Goal: Transaction & Acquisition: Book appointment/travel/reservation

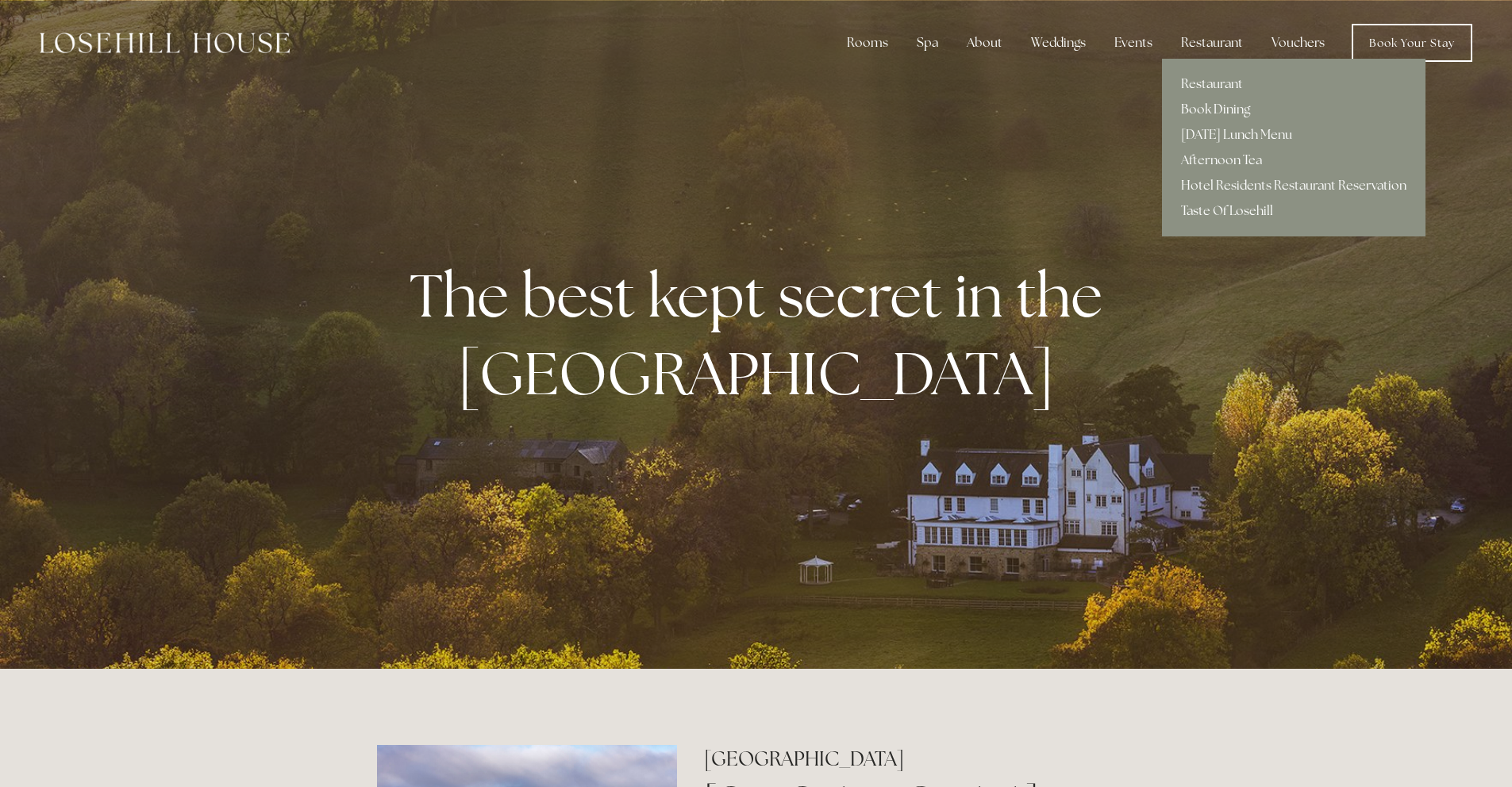
click at [1221, 110] on link "Book Dining" at bounding box center [1293, 109] width 263 height 25
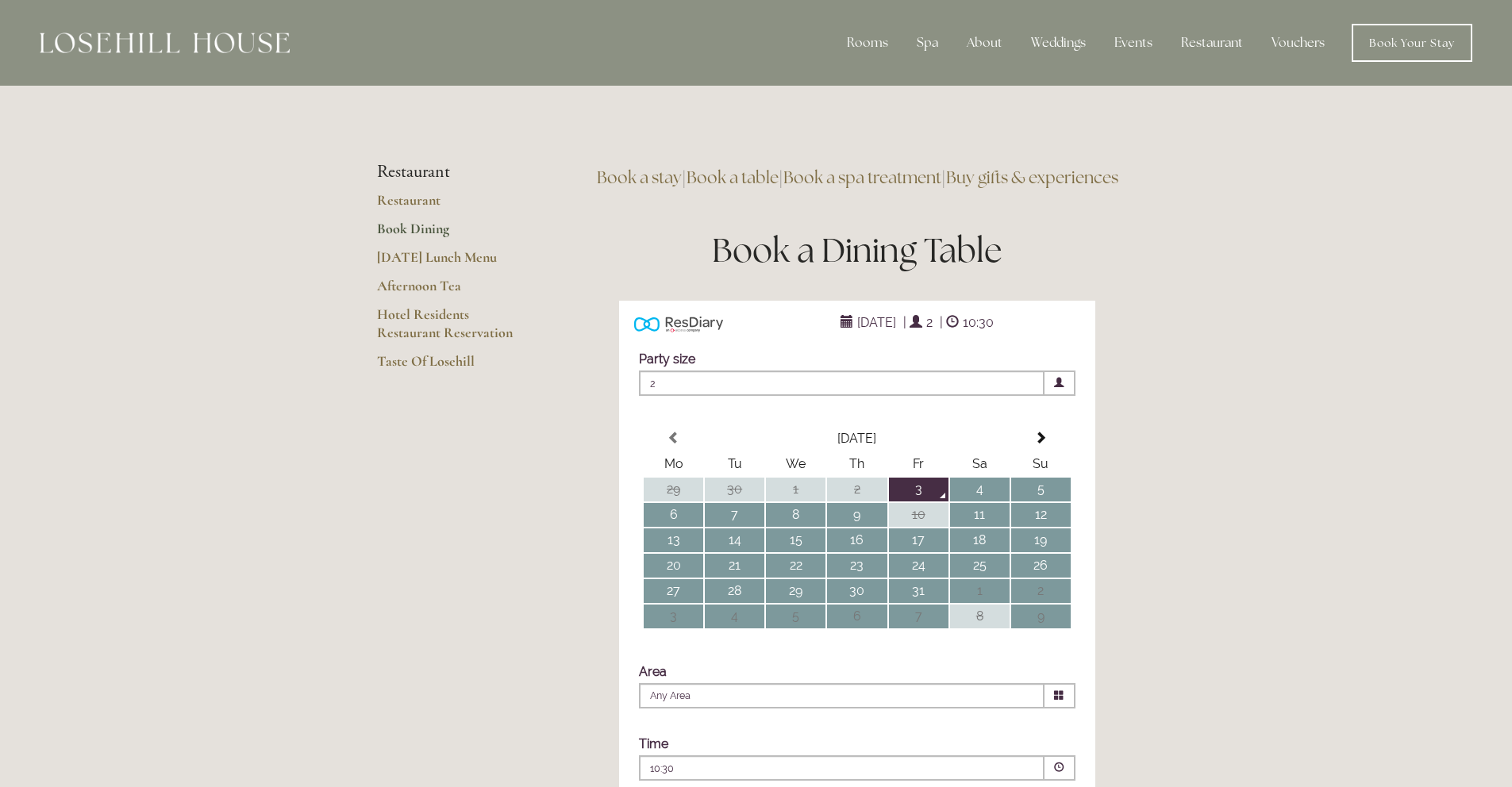
click at [862, 334] on span "[DATE]" at bounding box center [876, 322] width 47 height 23
click at [685, 553] on td "13" at bounding box center [674, 540] width 60 height 24
click at [995, 334] on span "10:30" at bounding box center [978, 322] width 39 height 23
click at [1020, 366] on div "Party size Adults 2 1 2 3 4 5 6 Children 0 0 1 2 3 4 5 6" at bounding box center [856, 572] width 477 height 473
click at [997, 334] on span "10:30" at bounding box center [978, 322] width 39 height 23
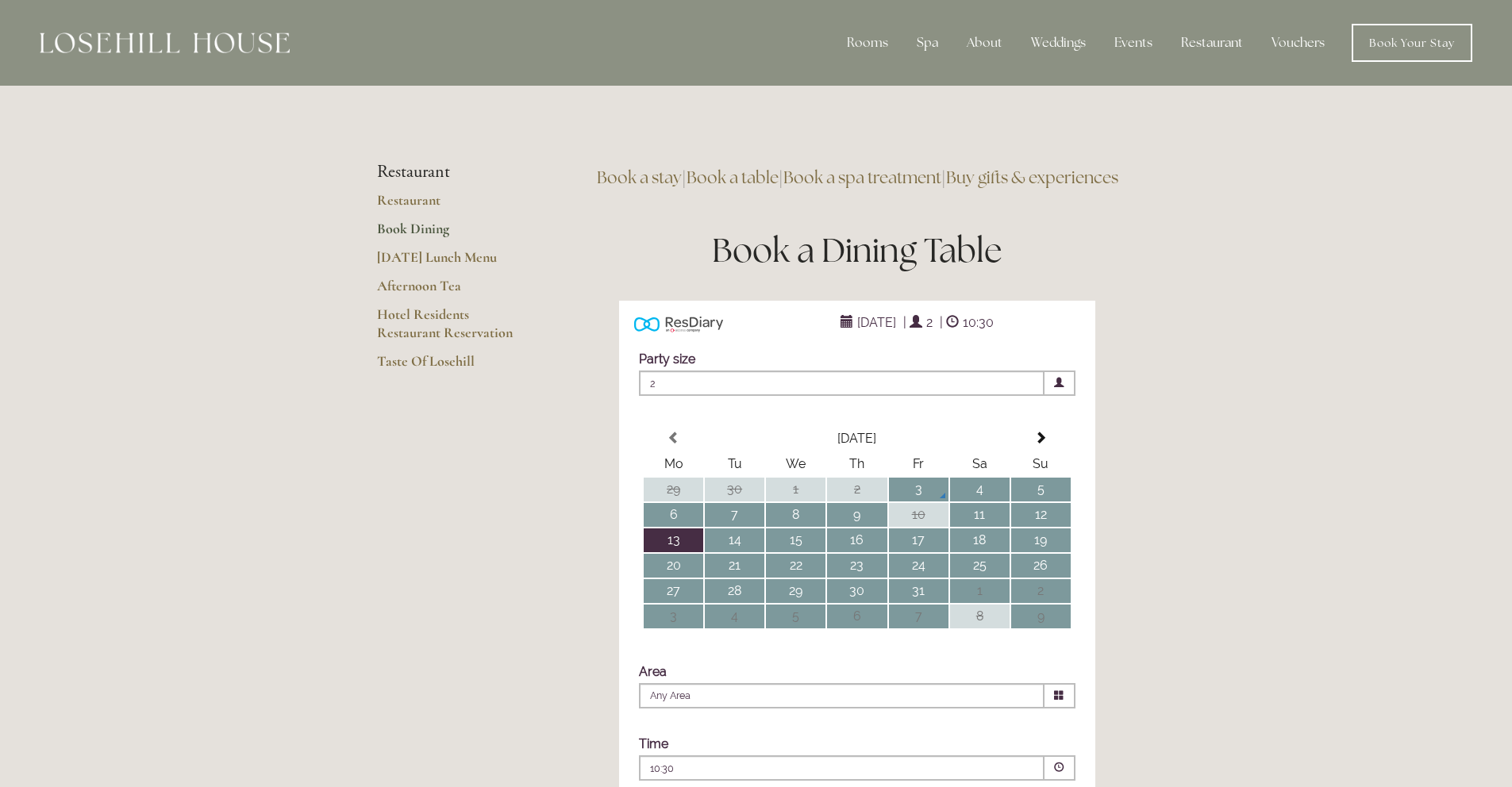
click at [959, 328] on span at bounding box center [952, 322] width 13 height 13
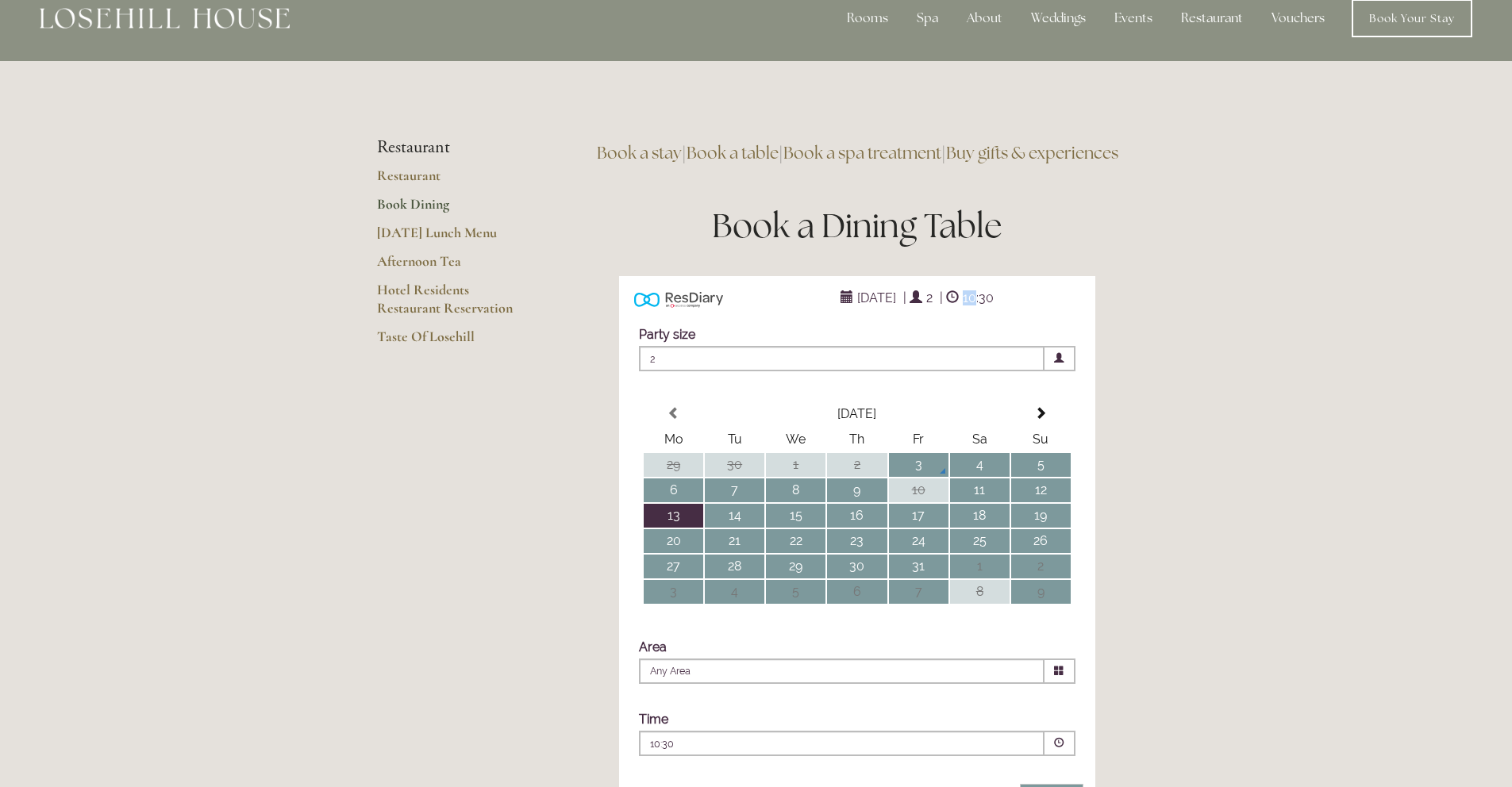
scroll to position [35, 0]
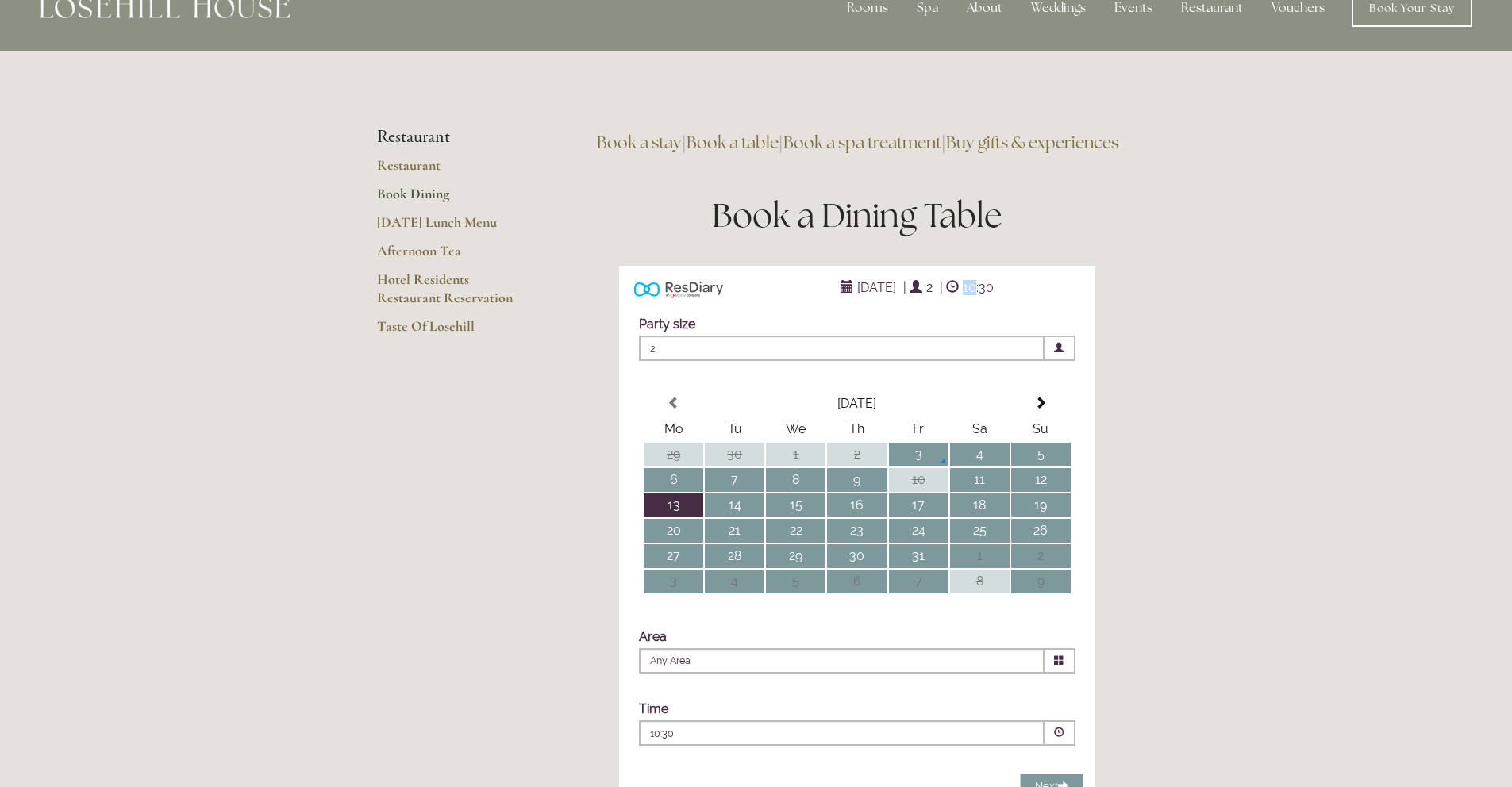
click at [1072, 674] on span at bounding box center [1060, 661] width 31 height 25
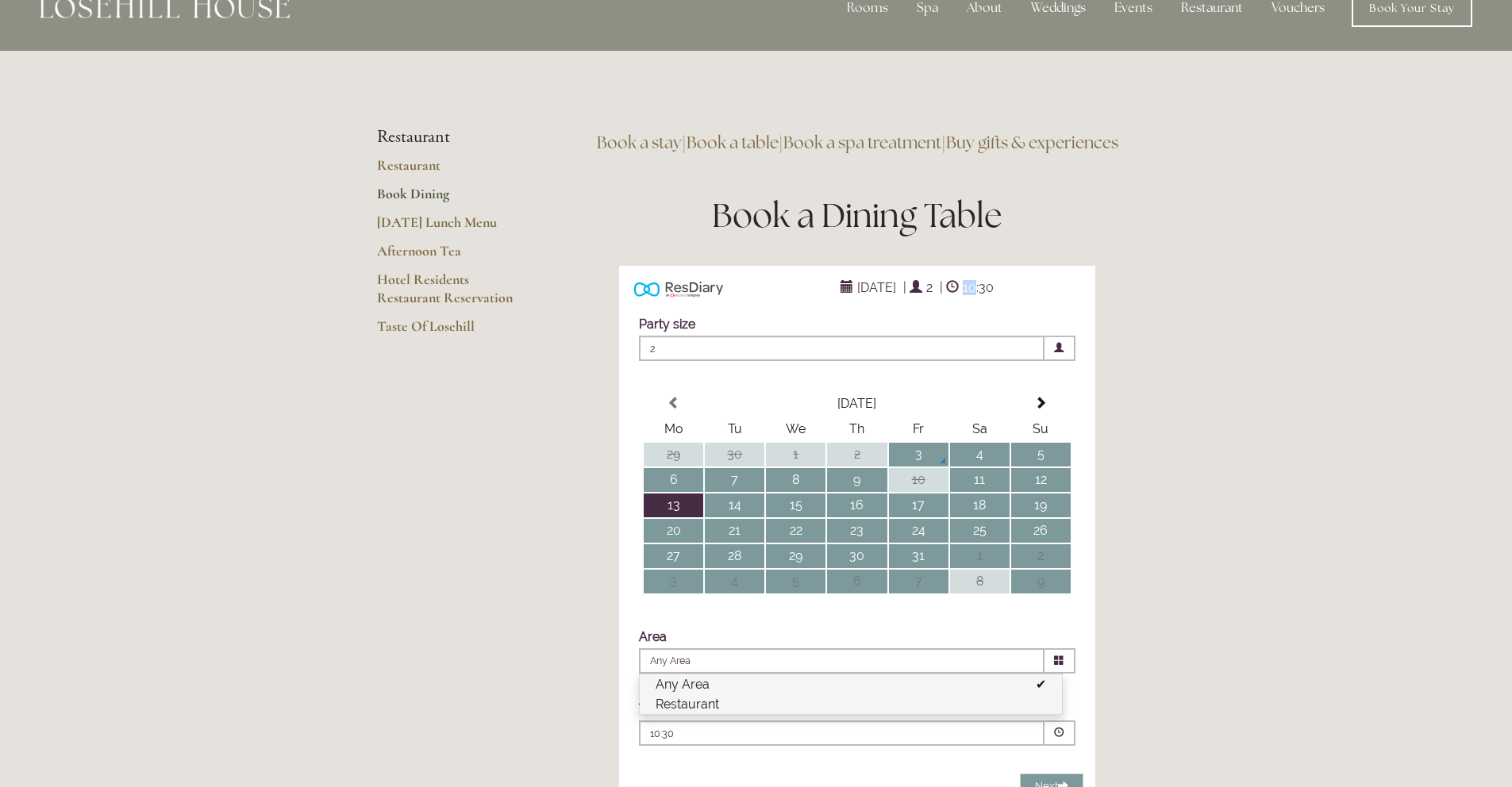
click at [772, 715] on li "Restaurant" at bounding box center [850, 705] width 422 height 20
type input "Restaurant"
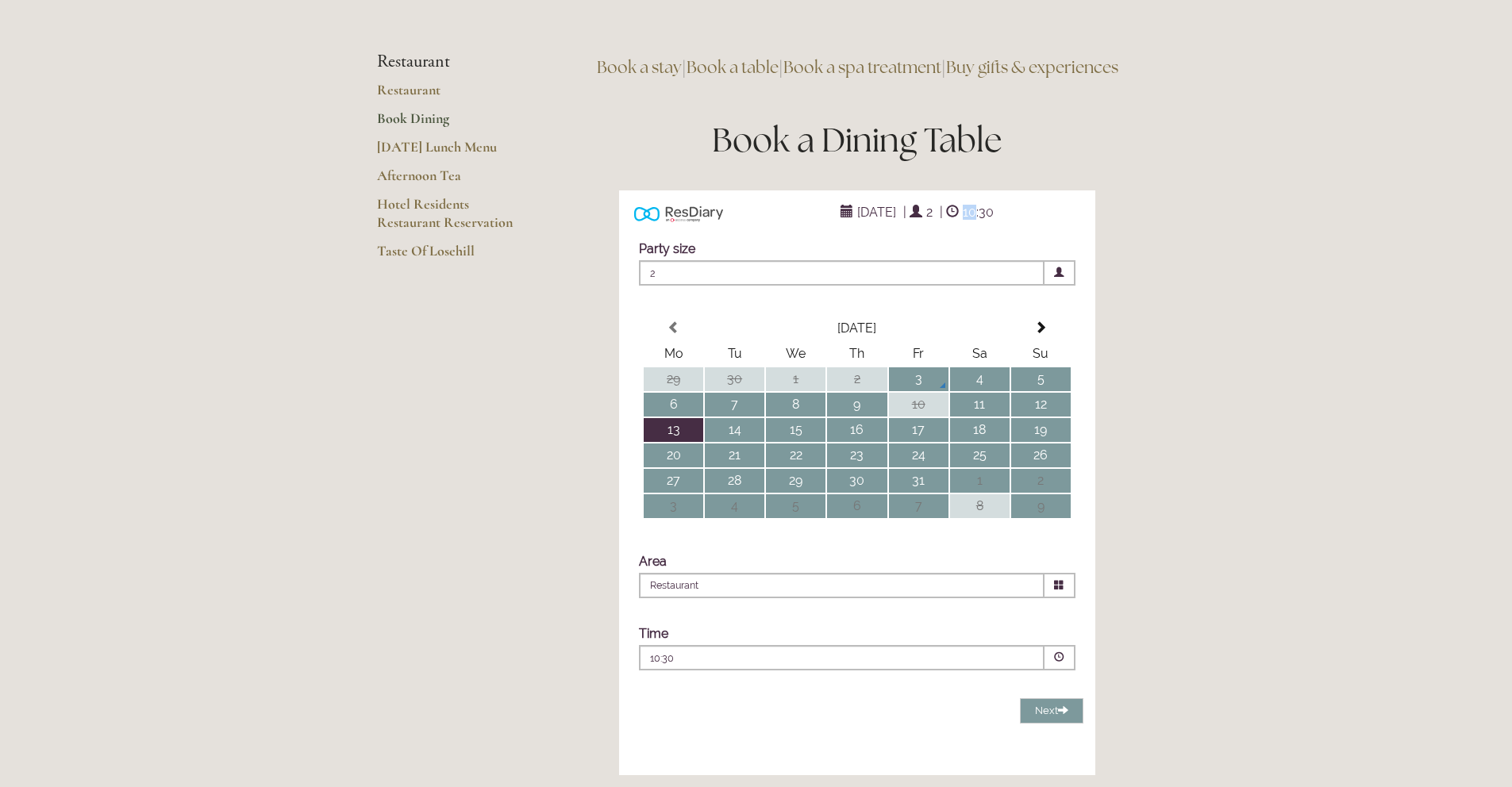
scroll to position [127, 0]
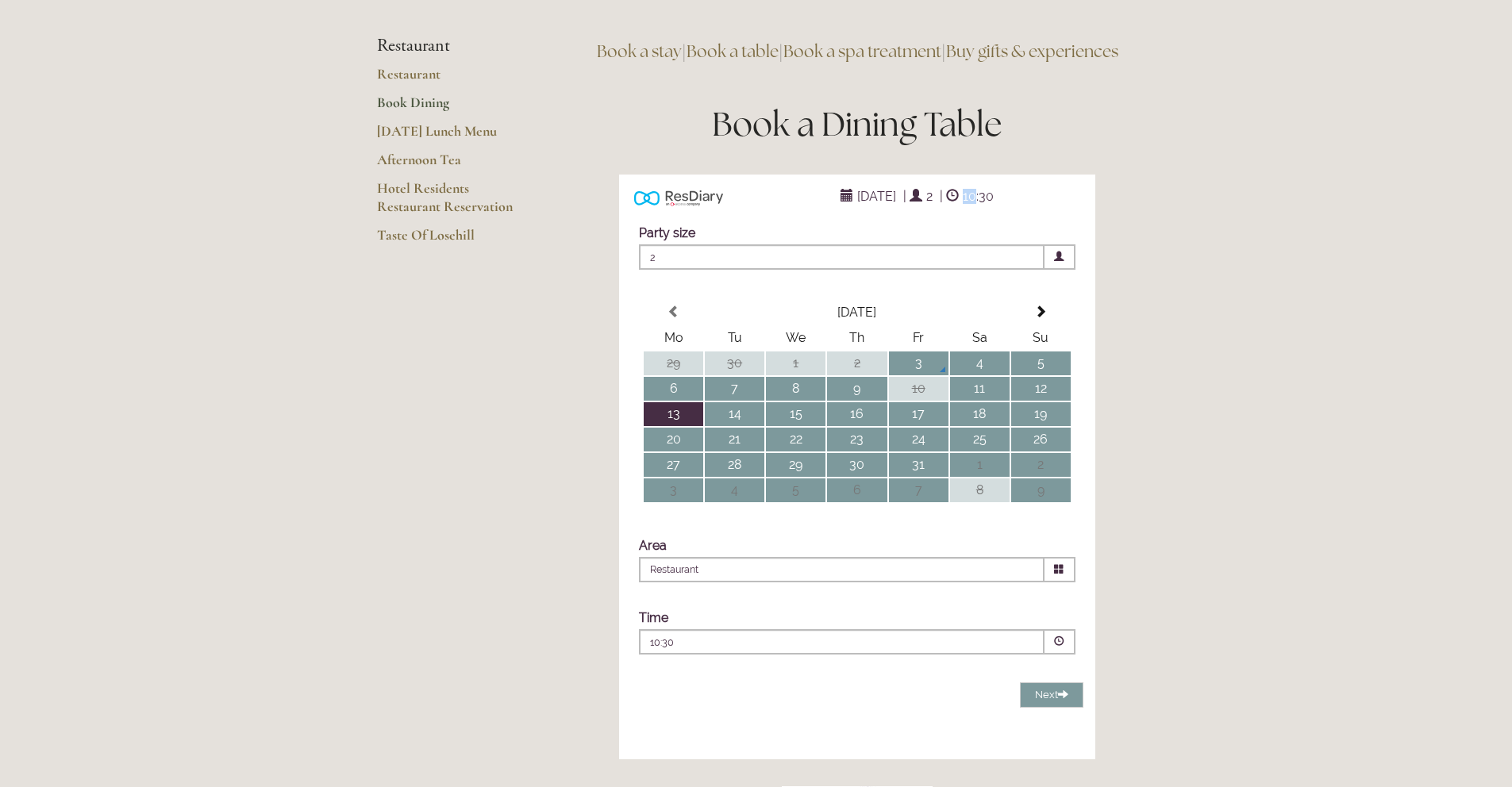
click at [1062, 647] on span at bounding box center [1058, 641] width 10 height 10
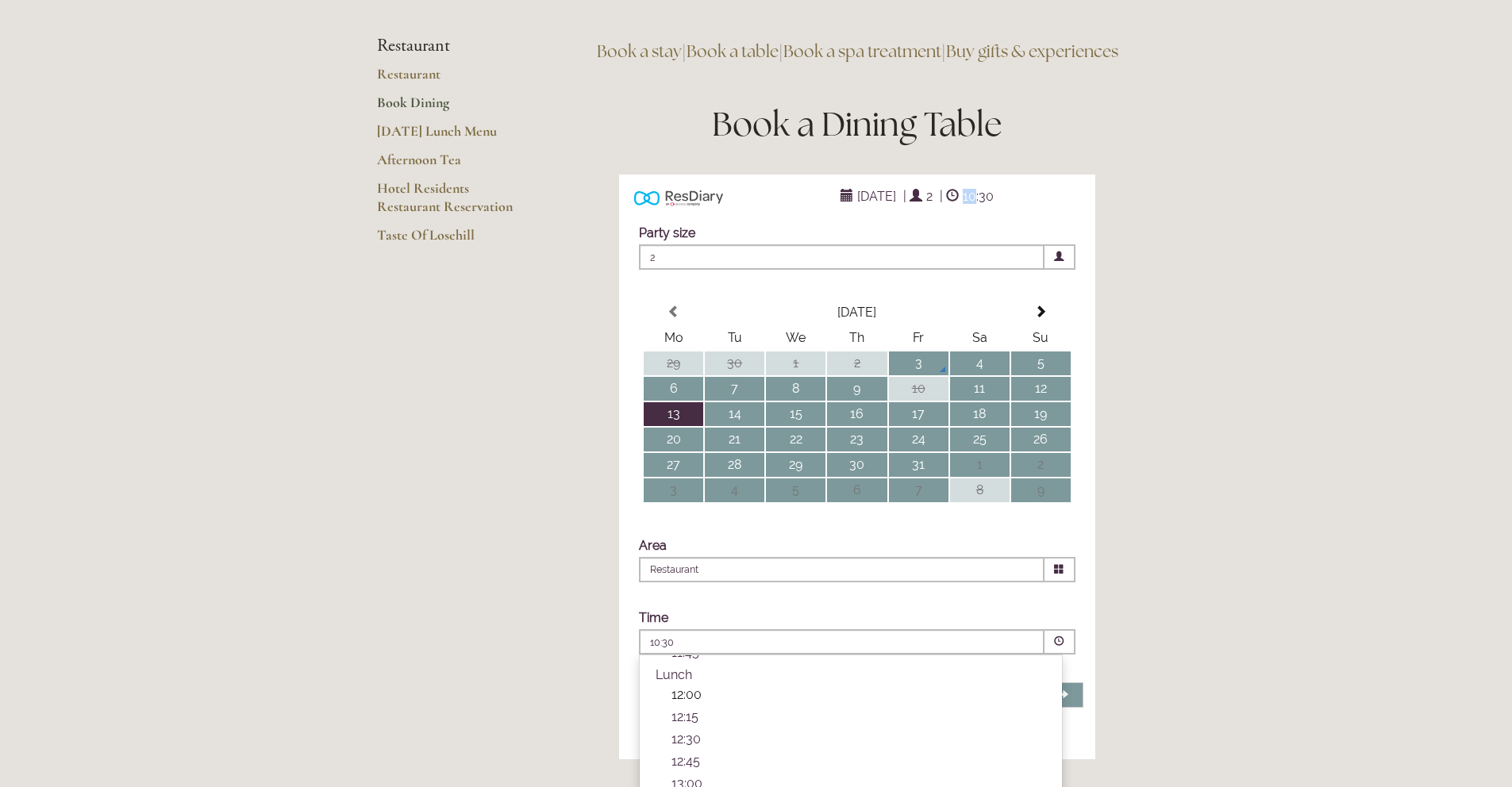
scroll to position [147, 0]
drag, startPoint x: 704, startPoint y: 723, endPoint x: 879, endPoint y: 708, distance: 175.6
click at [707, 699] on p "12:00" at bounding box center [858, 691] width 374 height 15
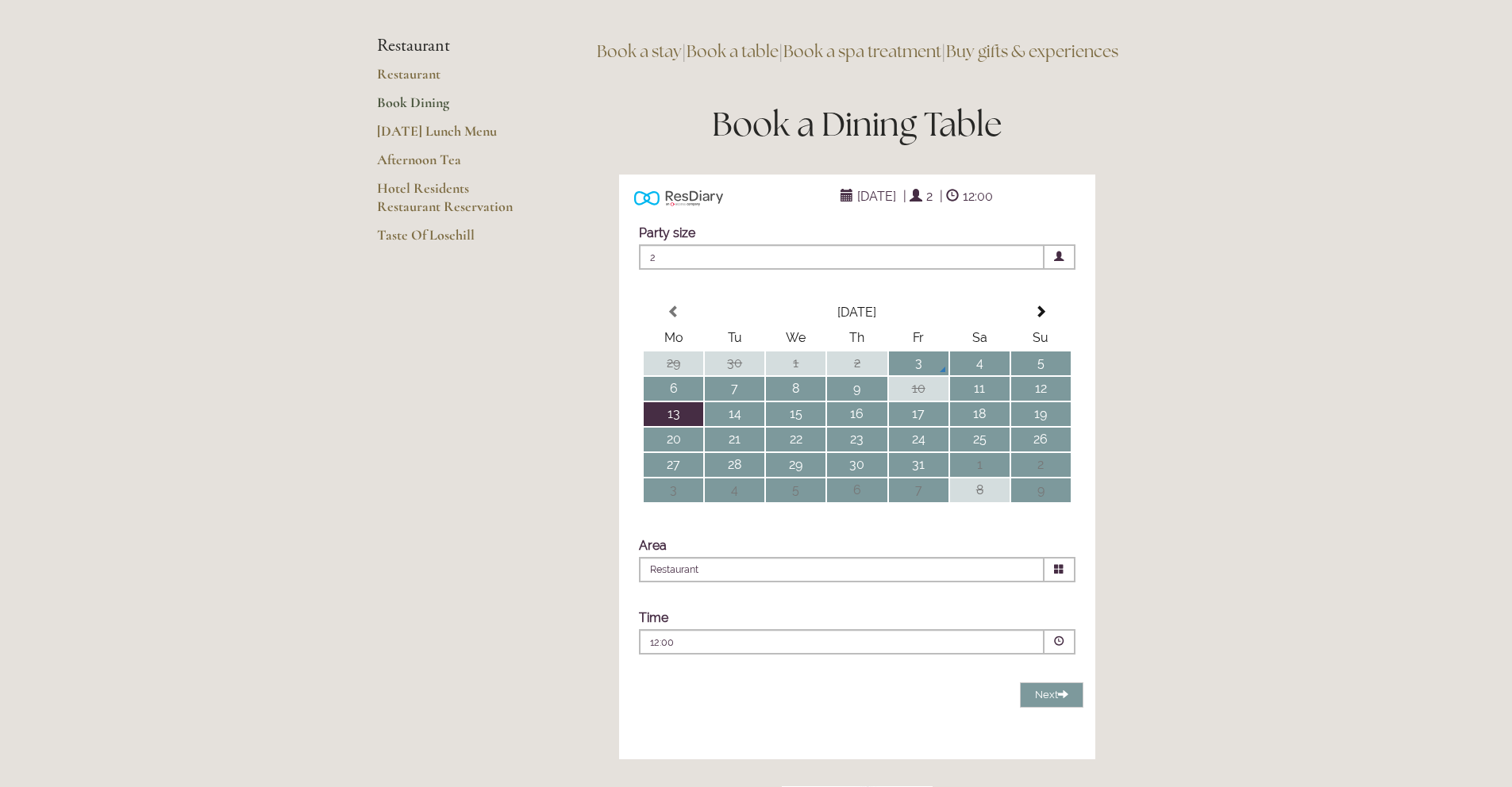
scroll to position [276, 0]
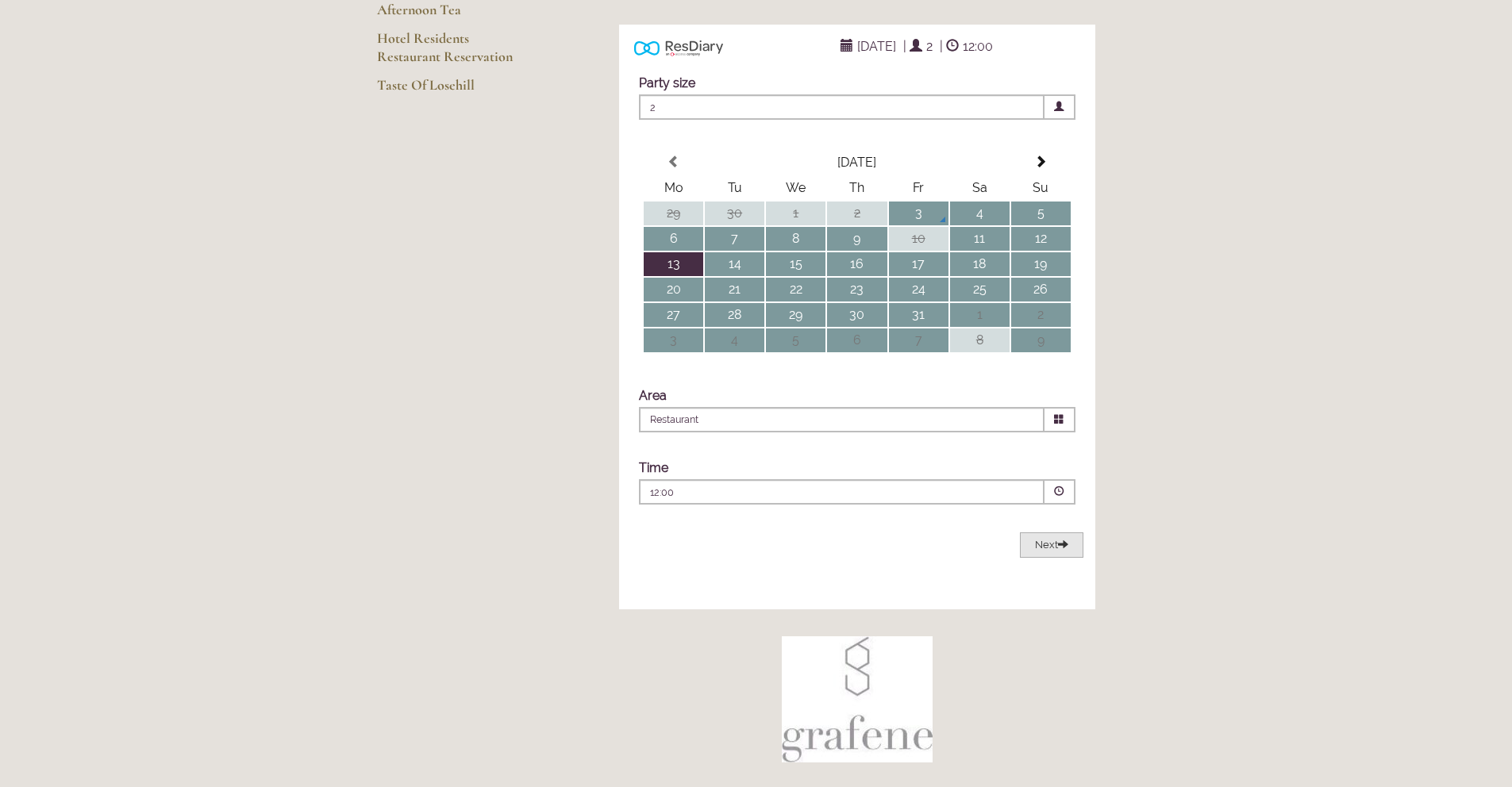
click at [1053, 551] on span "Next" at bounding box center [1051, 545] width 33 height 12
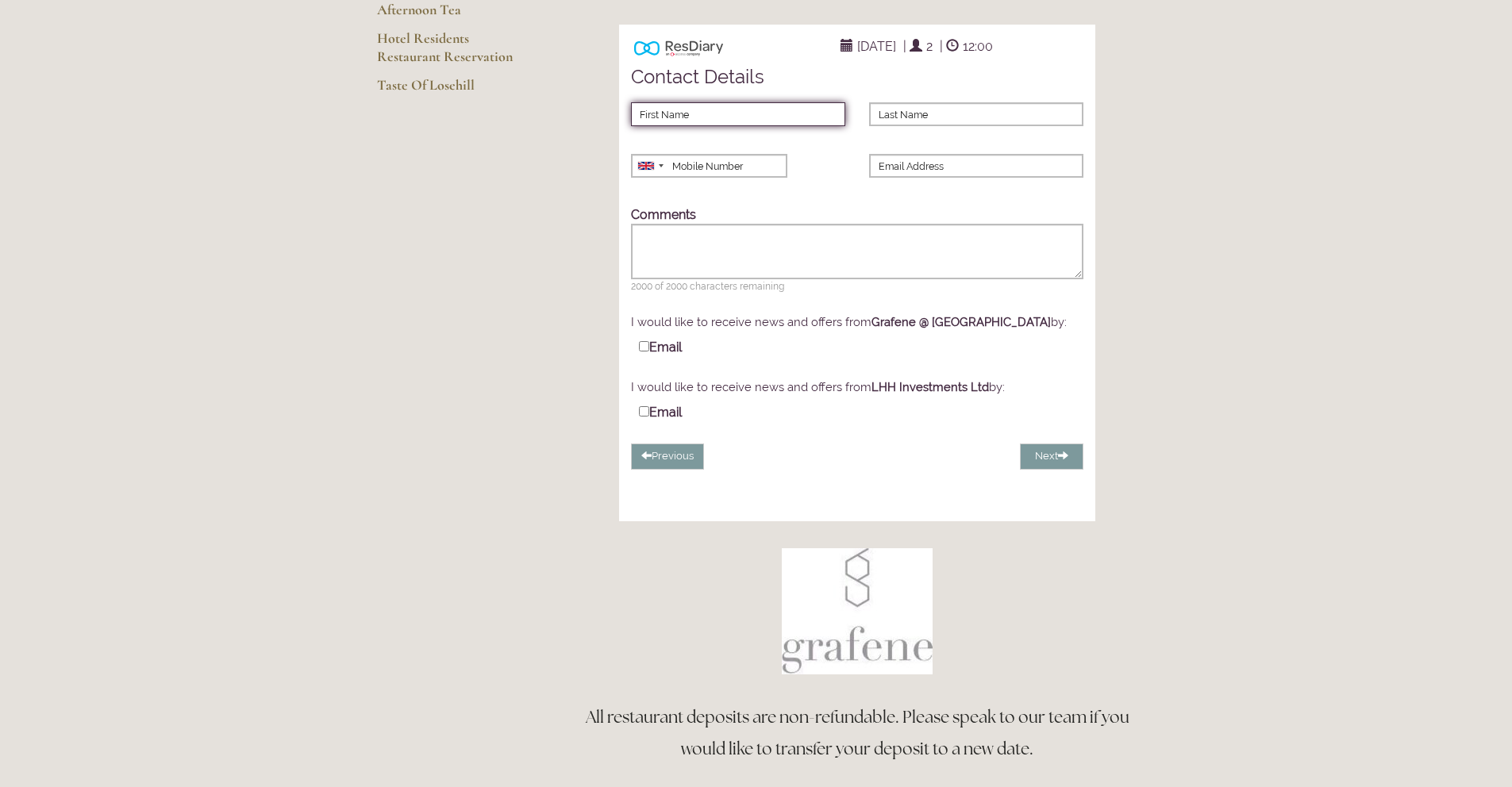
click at [788, 127] on input "First Name" at bounding box center [738, 114] width 214 height 24
type input "Susie"
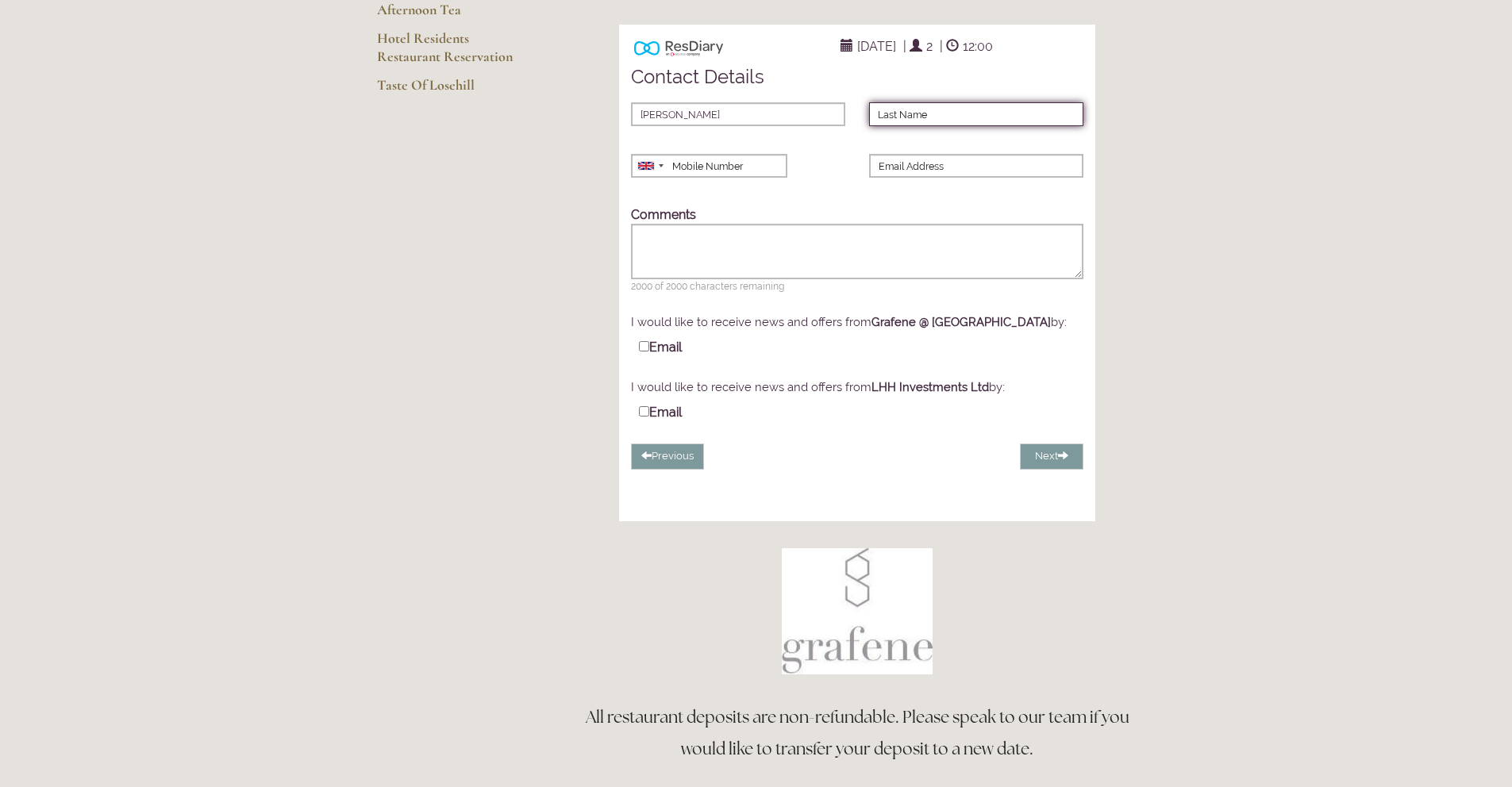
click at [940, 127] on input "Last Name" at bounding box center [976, 114] width 214 height 24
type input "Seaton"
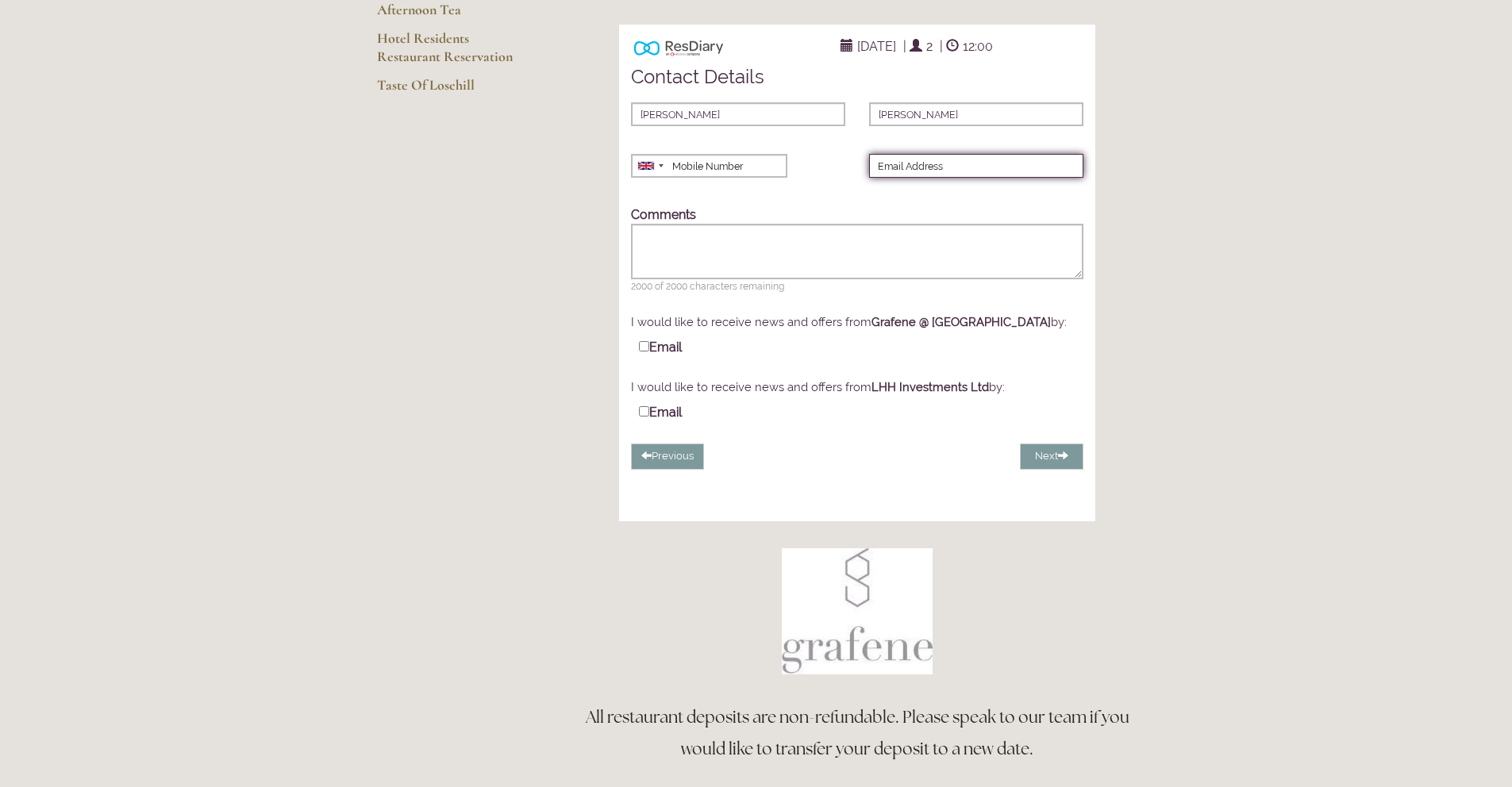
click at [909, 178] on input "Email Address" at bounding box center [976, 166] width 214 height 24
type input "sarah.wroe@twinkl.co.uk"
click at [642, 352] on input "Email" at bounding box center [643, 346] width 10 height 10
checkbox input "true"
click at [1047, 469] on button "Next" at bounding box center [1052, 457] width 63 height 26
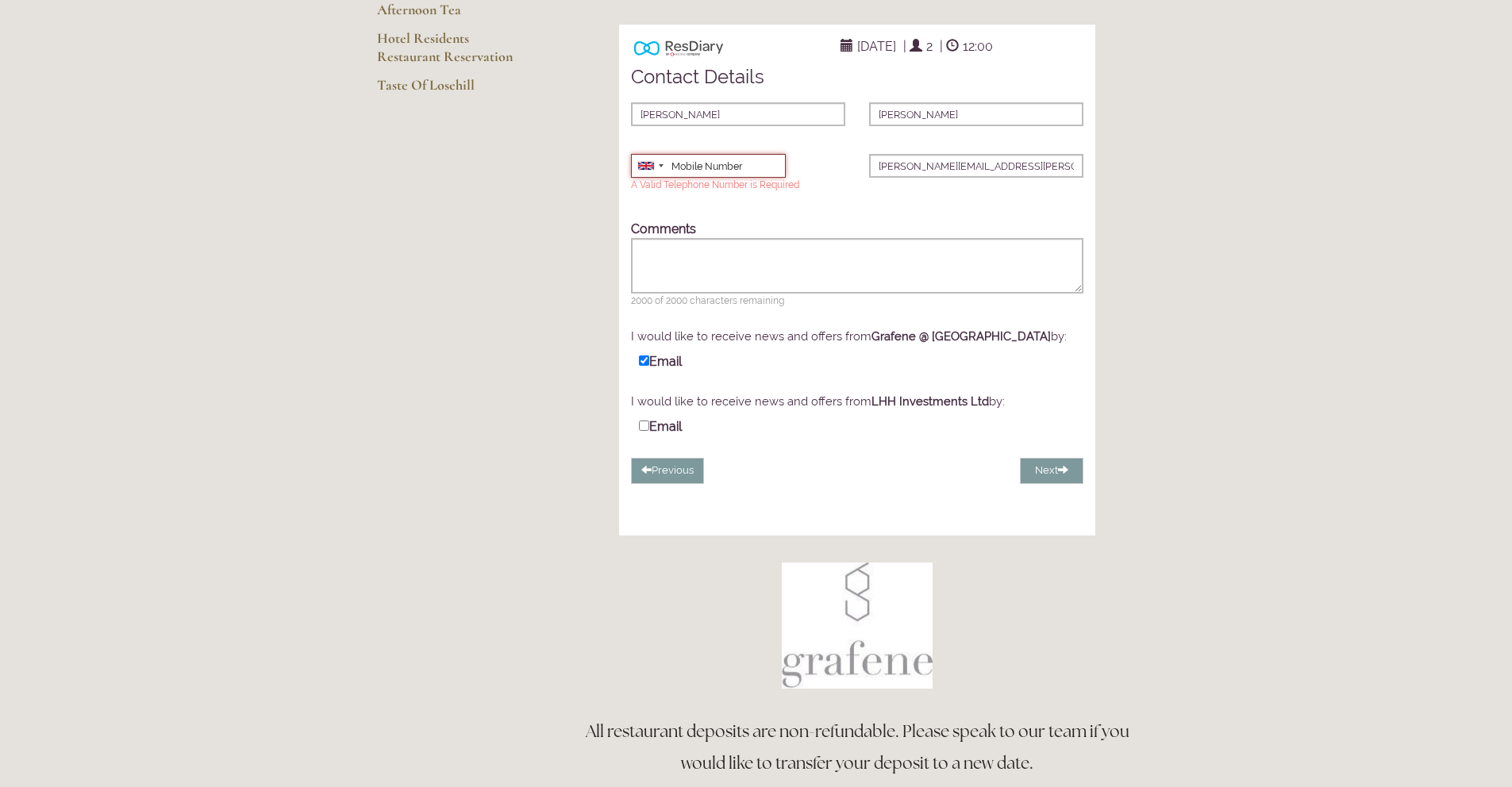
click at [737, 178] on input "Mobile Number" at bounding box center [708, 166] width 155 height 24
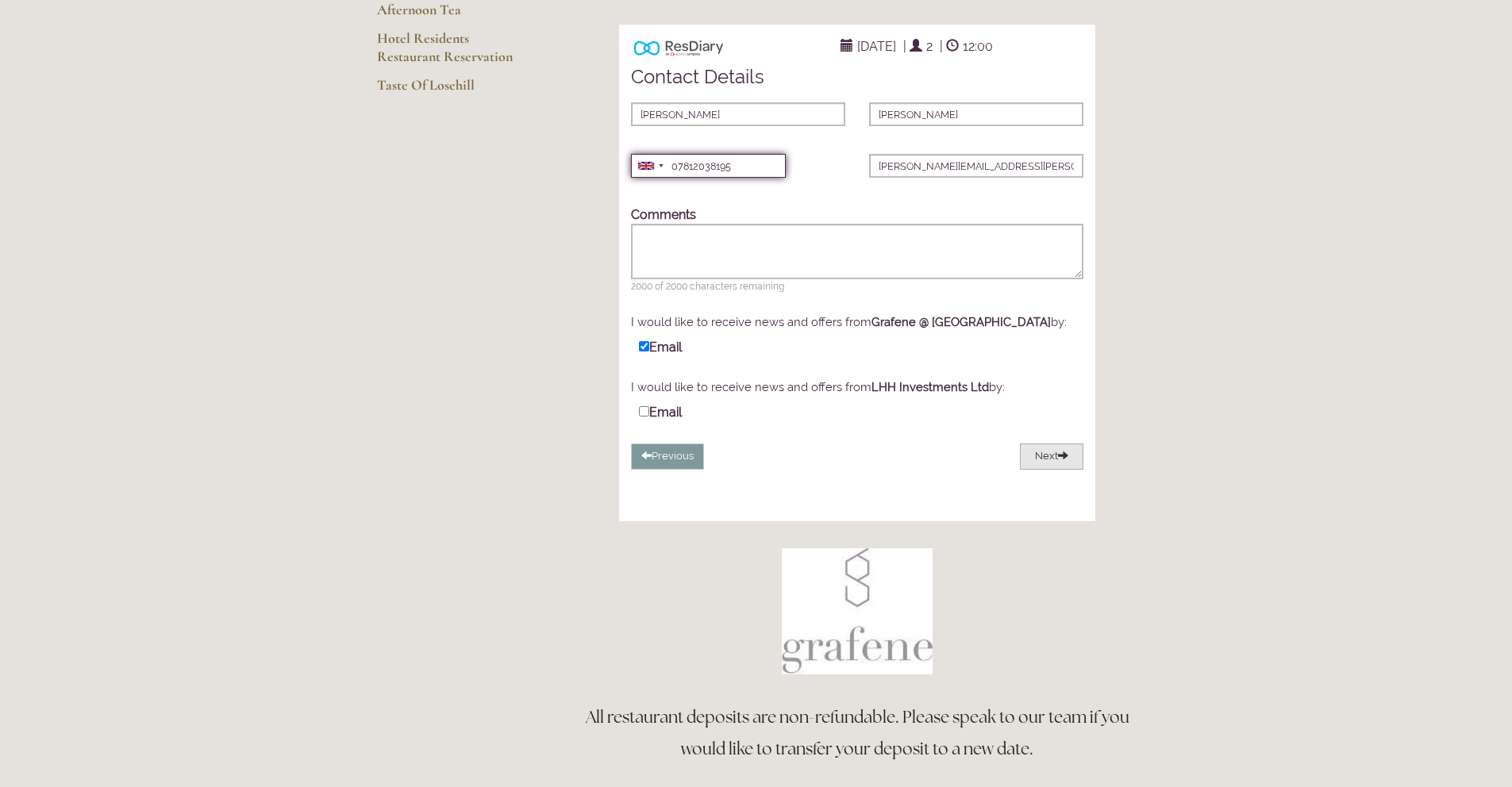
type input "07812038195"
click at [1056, 469] on button "Next" at bounding box center [1052, 457] width 63 height 26
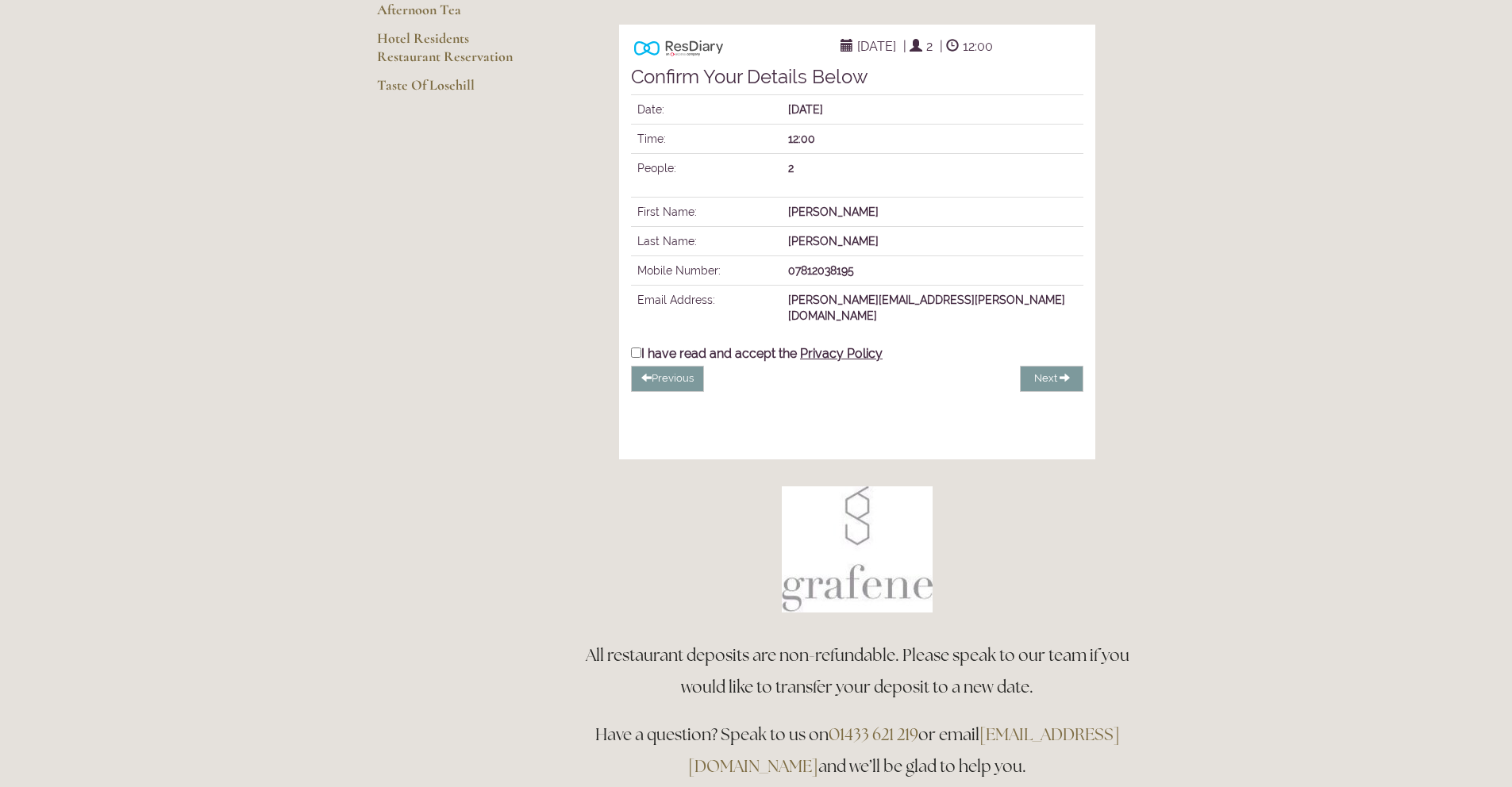
click at [638, 358] on input "I have read and accept the Privacy Policy" at bounding box center [636, 352] width 10 height 10
checkbox input "true"
click at [1056, 392] on button "Complete Booking" at bounding box center [1021, 379] width 125 height 26
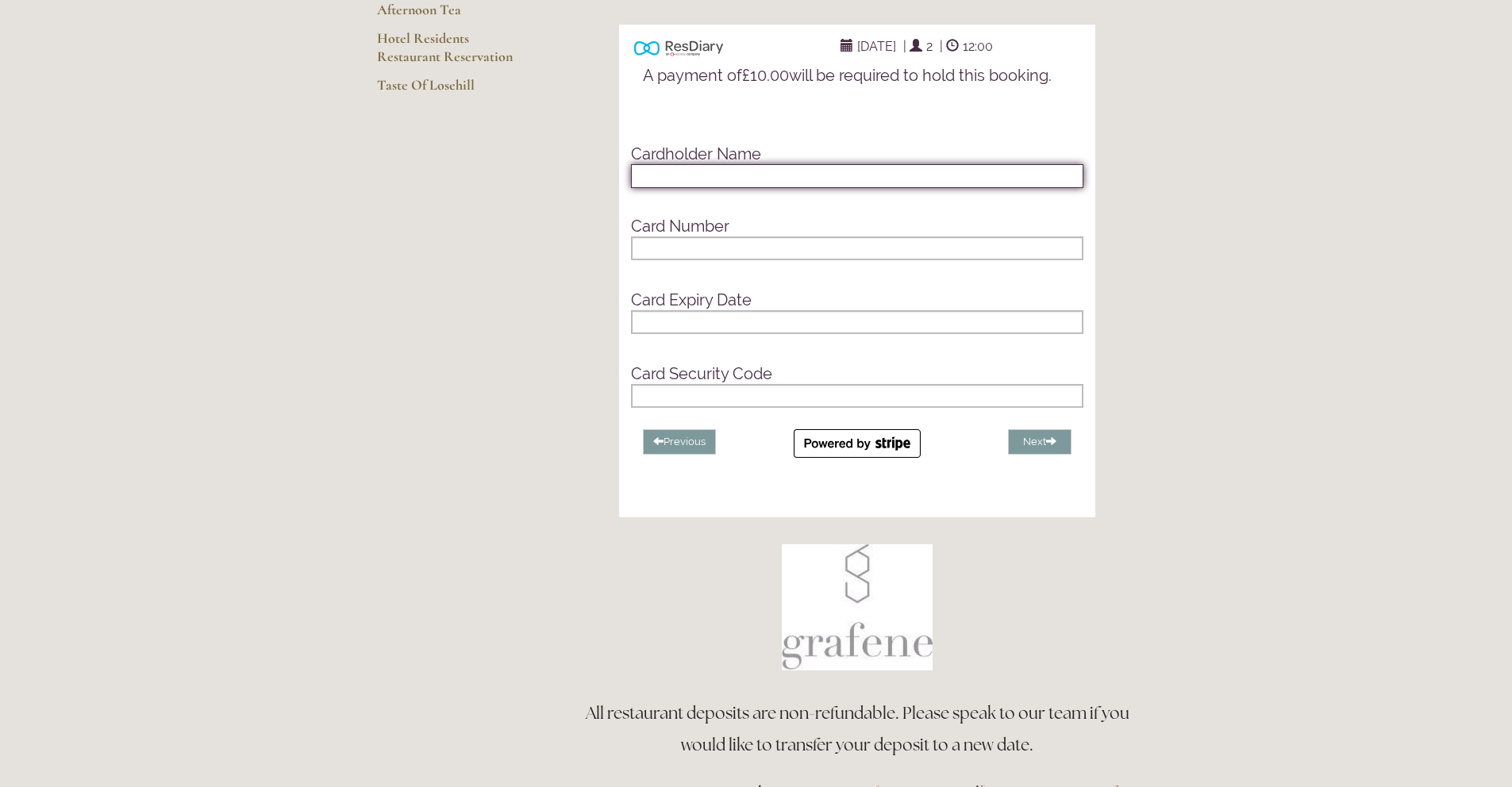
click at [752, 188] on input "text" at bounding box center [857, 176] width 452 height 24
type input "Jonathan Seaton"
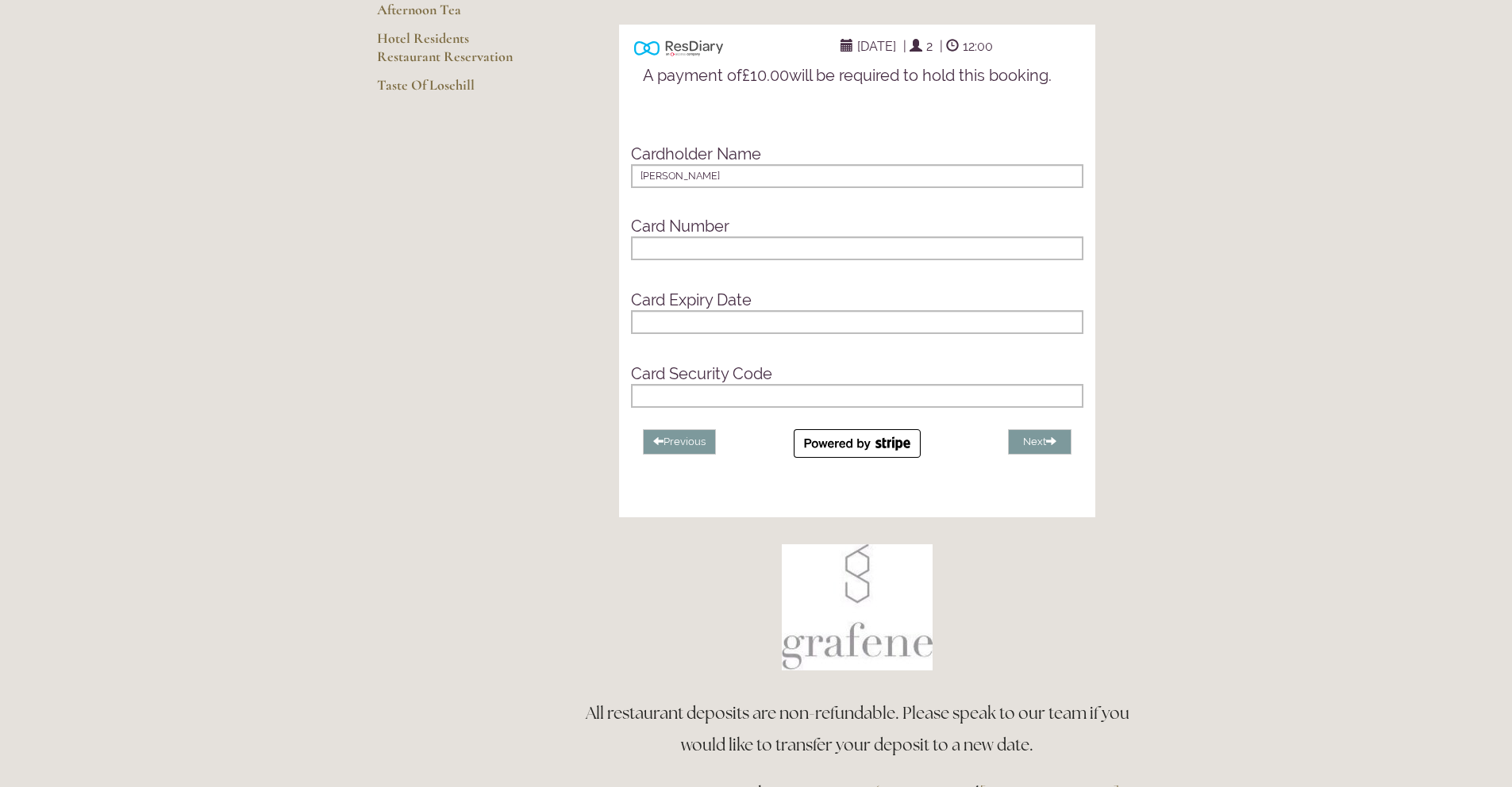
type input "04/2030"
click at [1061, 456] on button "Next" at bounding box center [1039, 442] width 63 height 26
